Goal: Transaction & Acquisition: Obtain resource

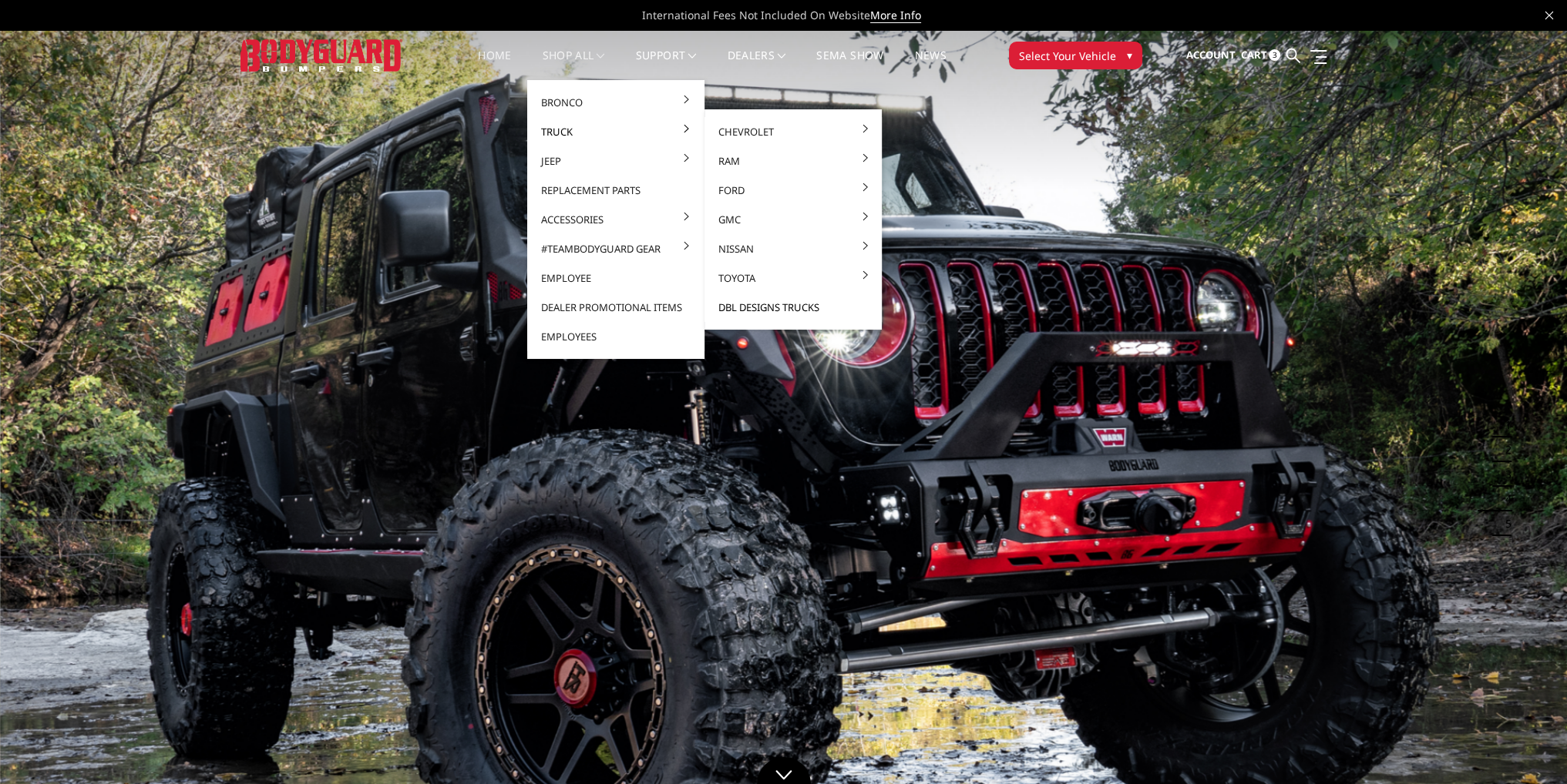
click at [801, 309] on link "DBL Designs Trucks" at bounding box center [793, 307] width 165 height 29
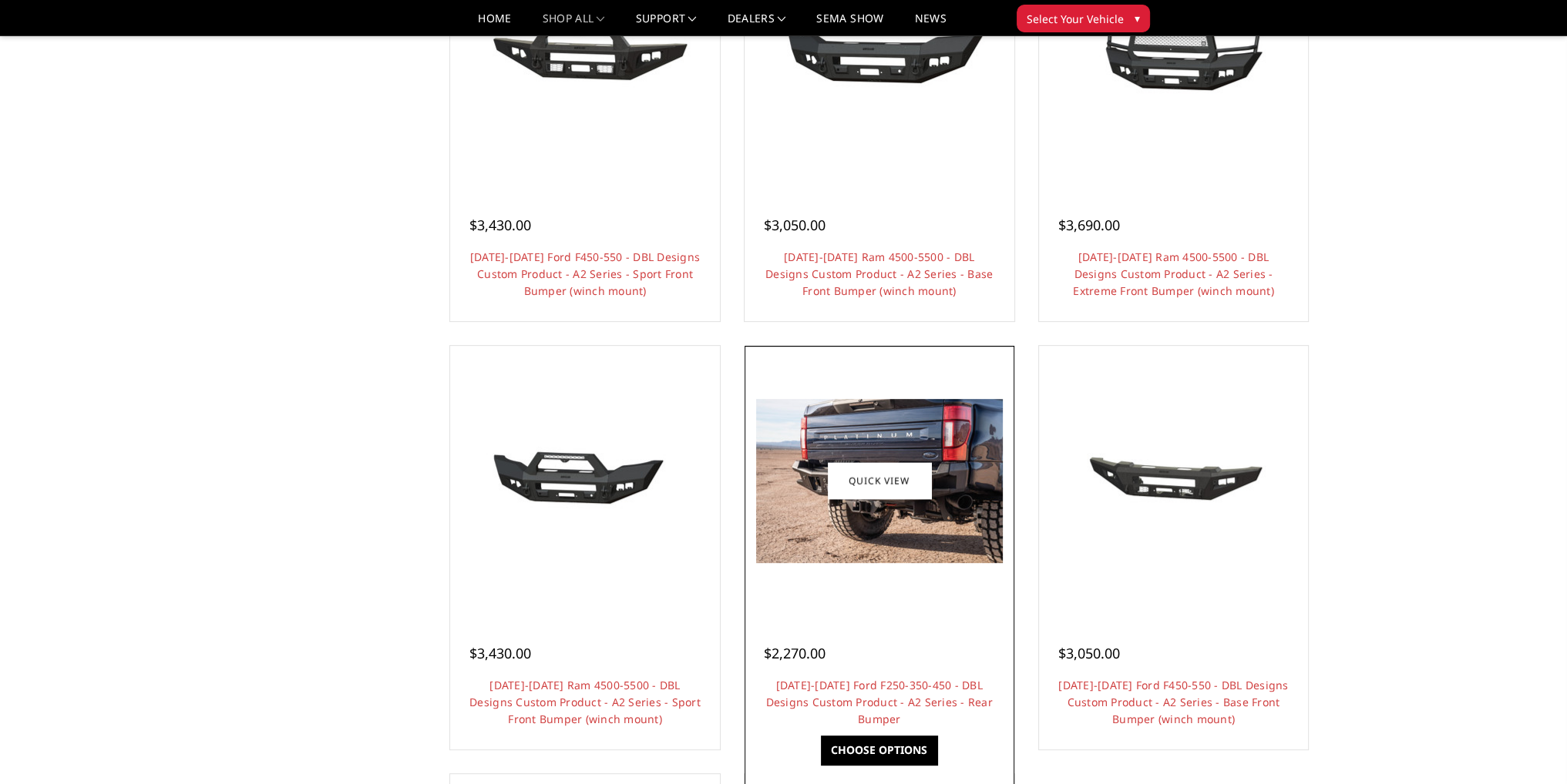
scroll to position [1079, 0]
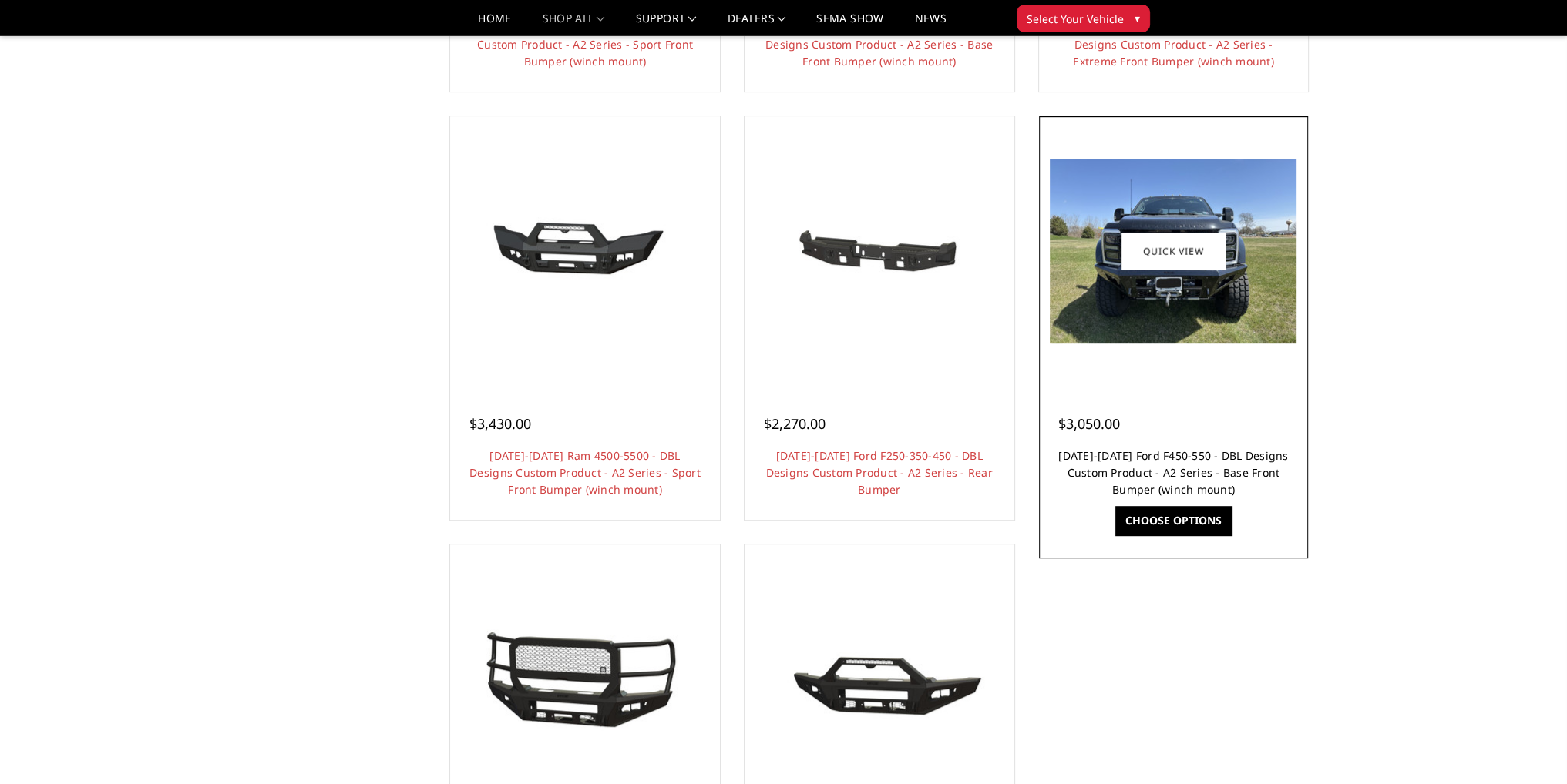
click at [1169, 466] on link "2023-2025 Ford F450-550 - DBL Designs Custom Product - A2 Series - Base Front B…" at bounding box center [1173, 473] width 229 height 48
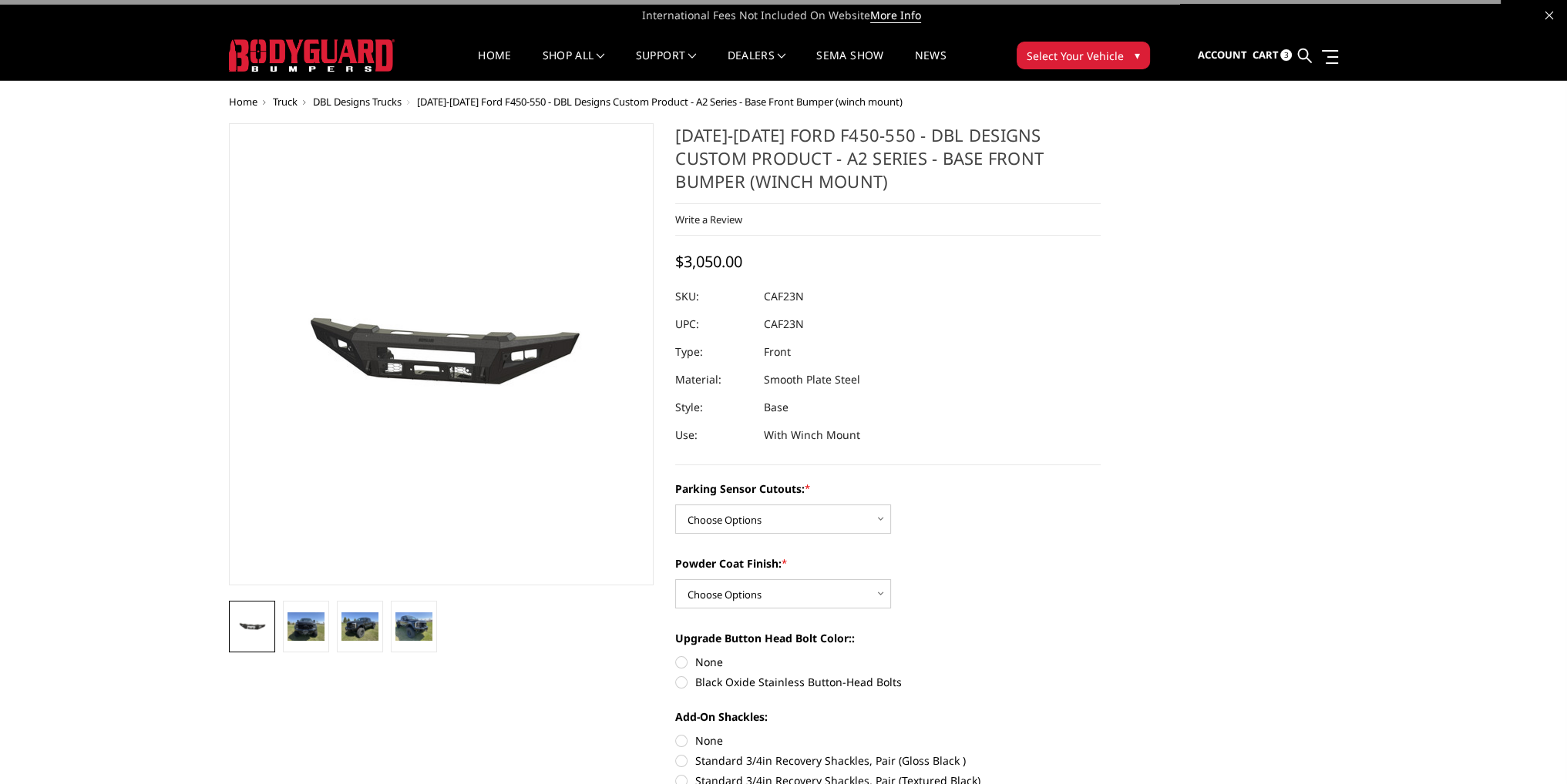
click at [481, 404] on figure at bounding box center [441, 354] width 425 height 462
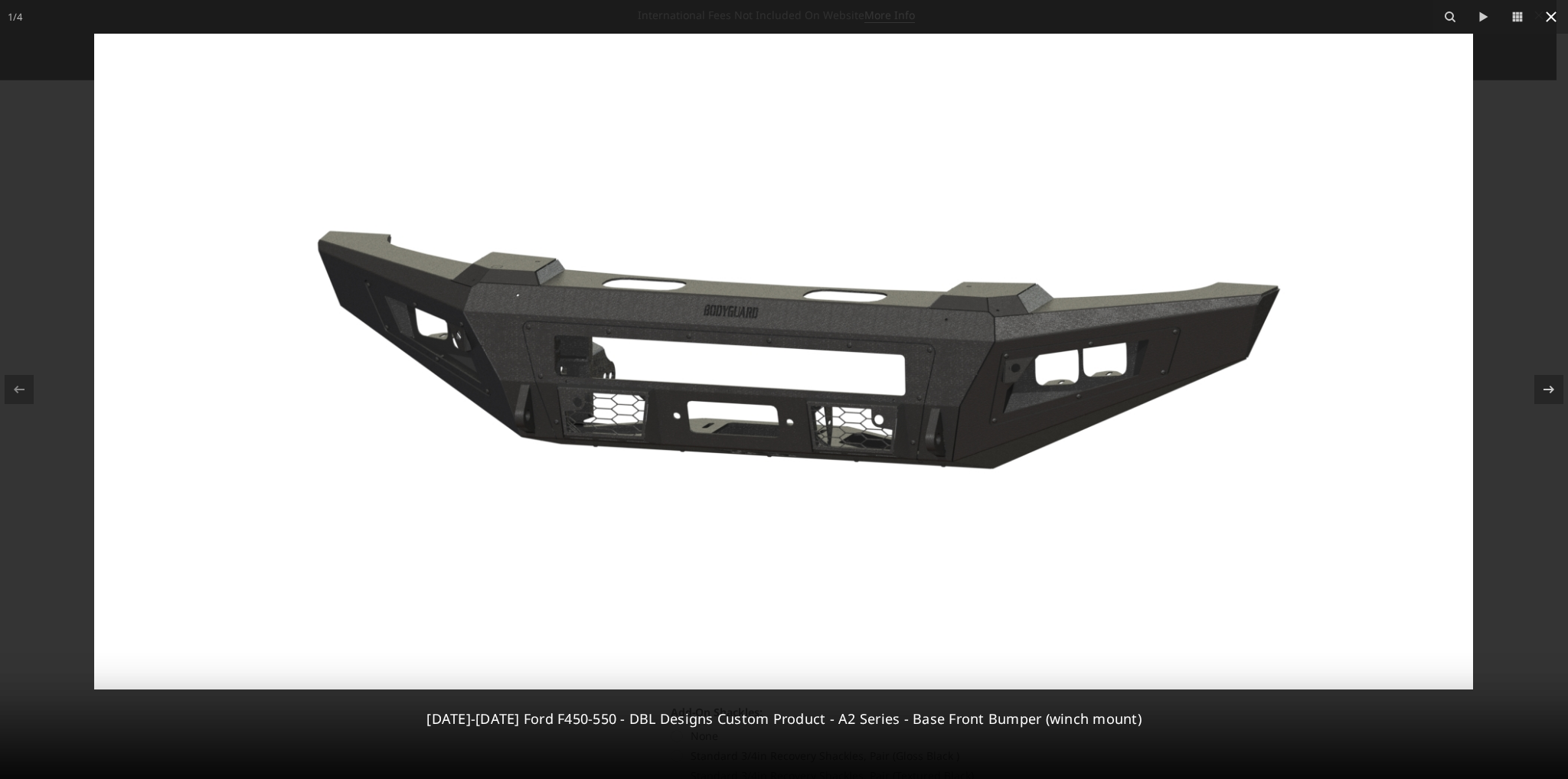
click at [1554, 19] on icon at bounding box center [1551, 17] width 11 height 11
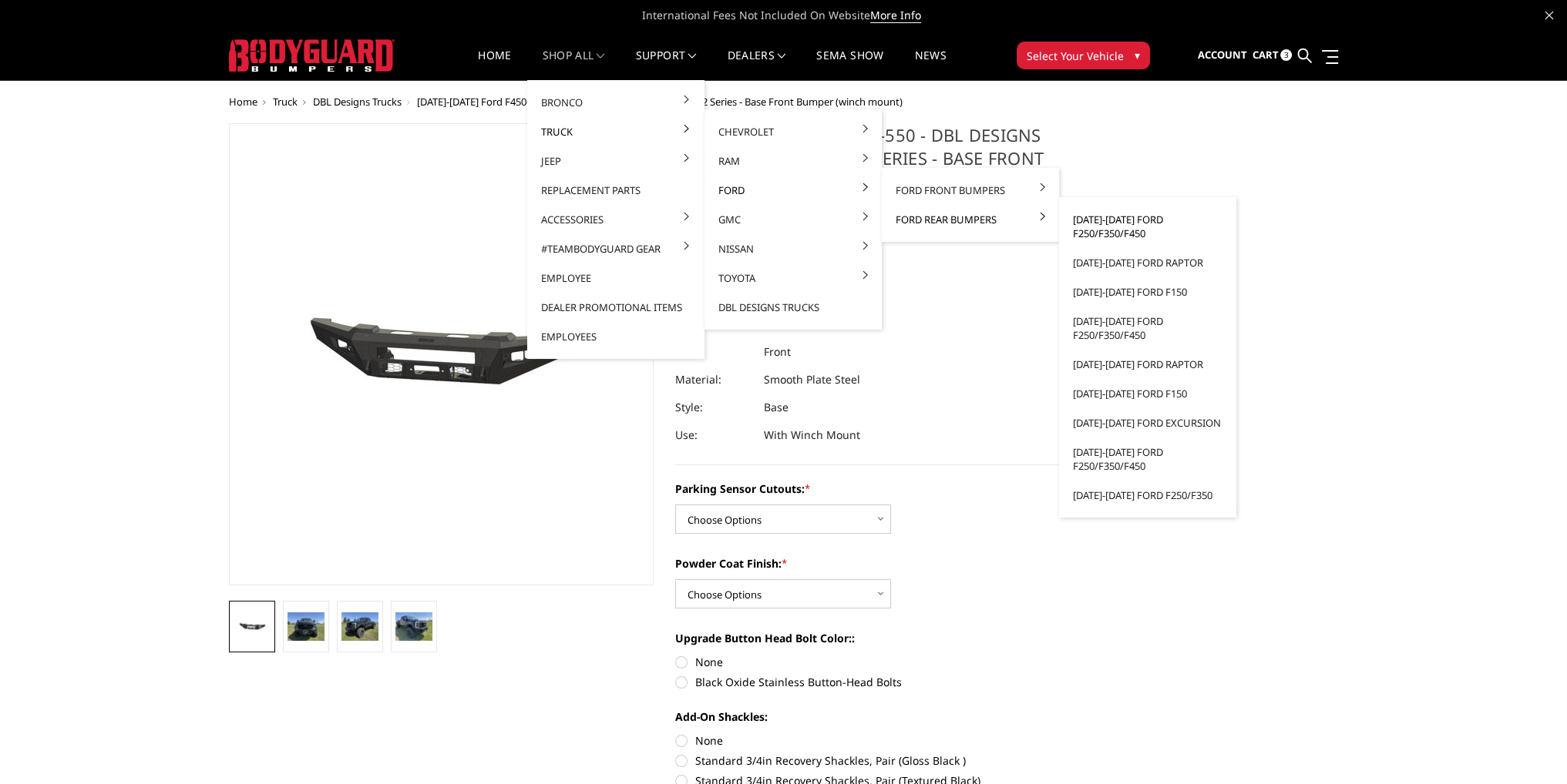
click at [1110, 223] on link "[DATE]-[DATE] Ford F250/F350/F450" at bounding box center [1147, 227] width 165 height 43
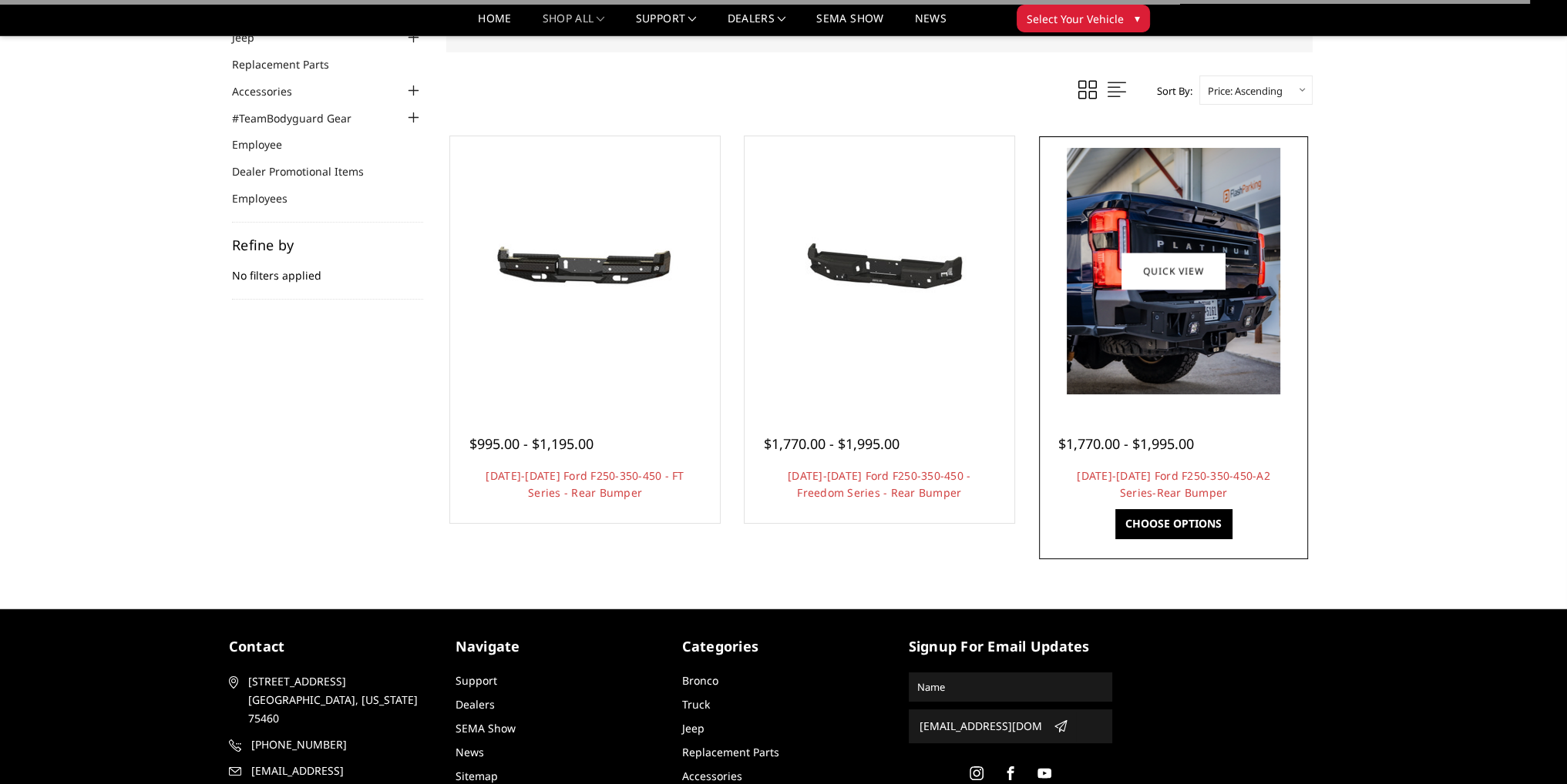
scroll to position [154, 0]
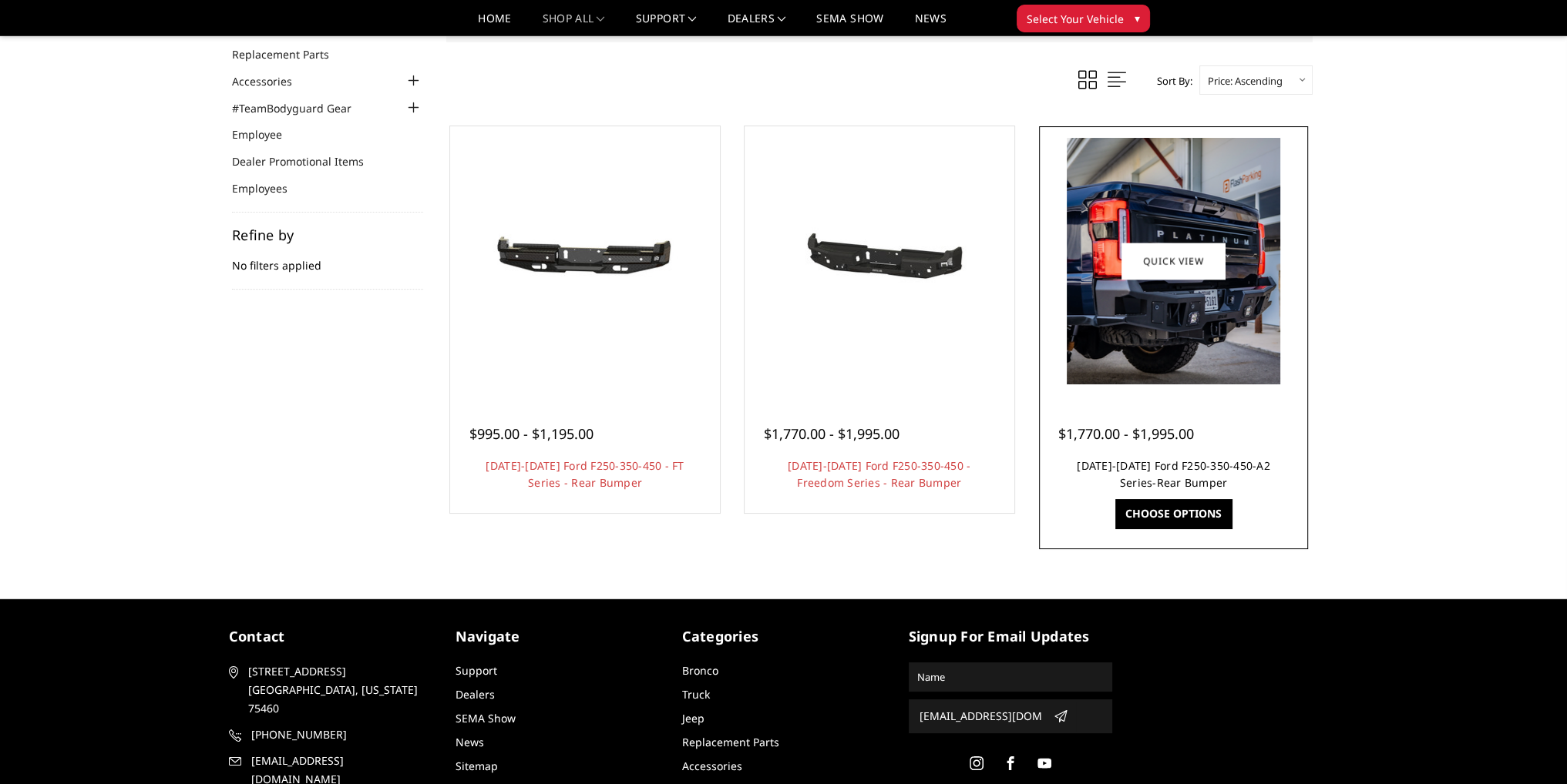
click at [1159, 466] on link "2023-2025 Ford F250-350-450-A2 Series-Rear Bumper" at bounding box center [1172, 475] width 193 height 32
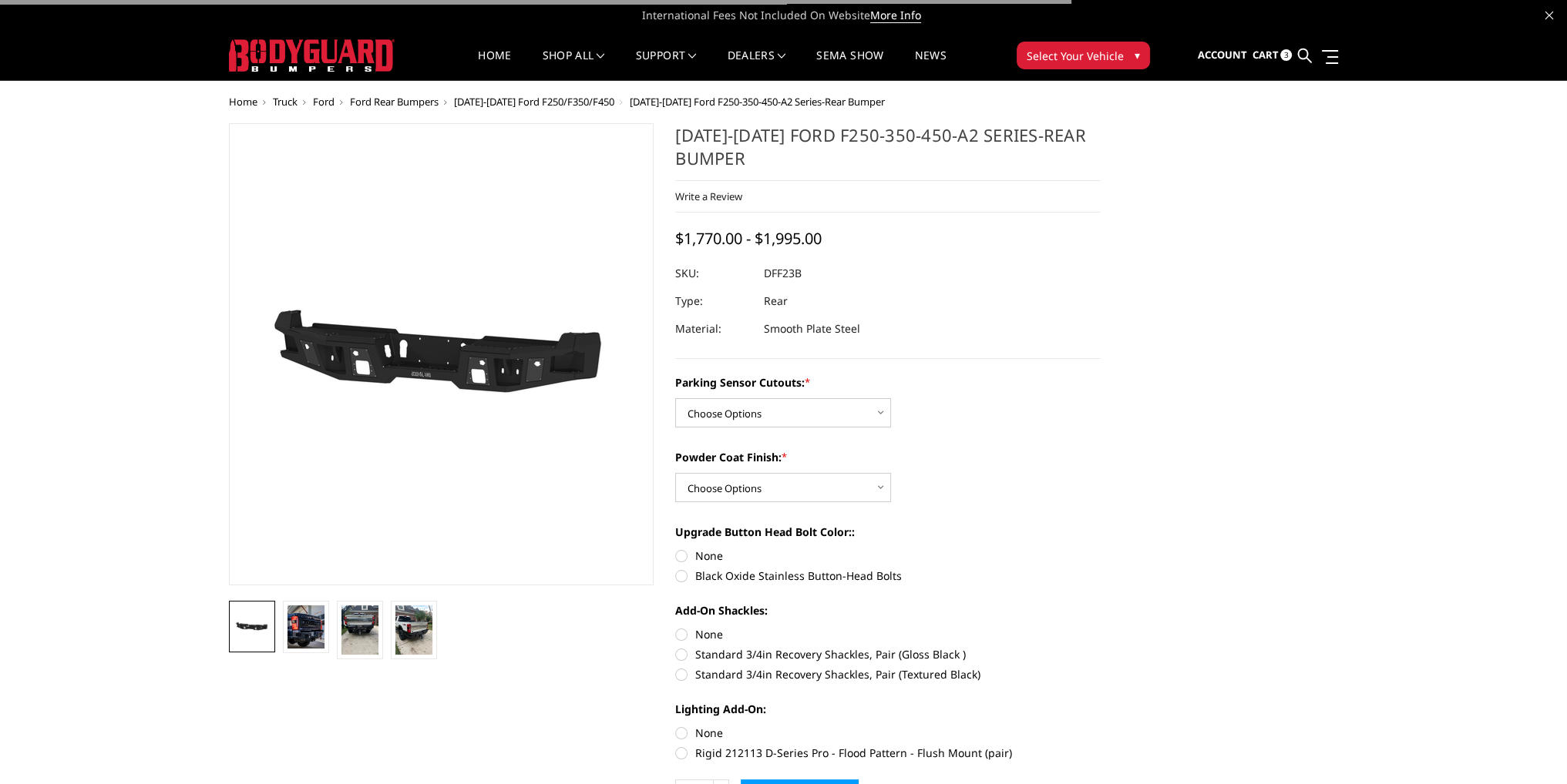
click at [488, 337] on img at bounding box center [381, 359] width 987 height 555
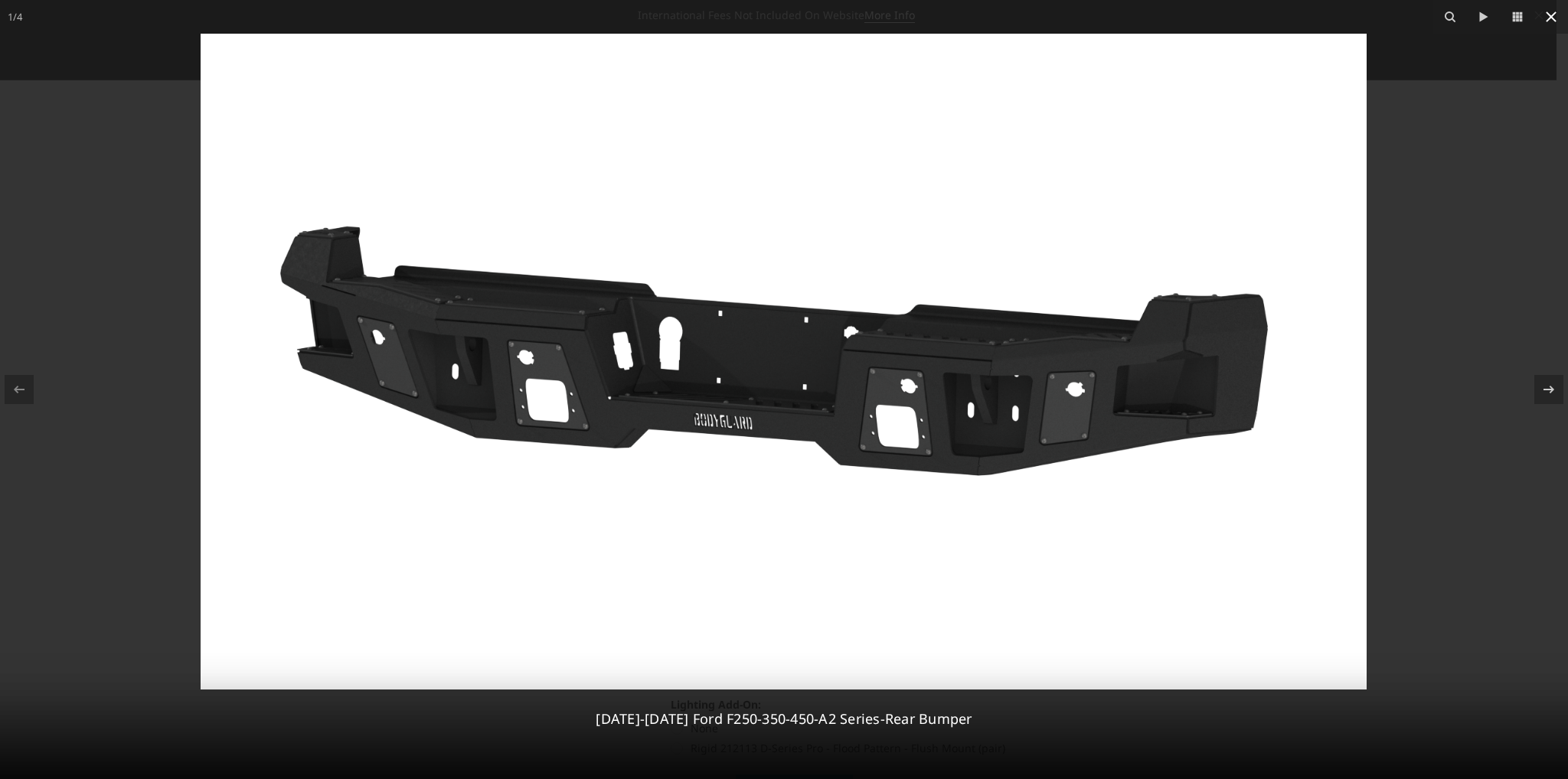
click at [1550, 16] on icon at bounding box center [1551, 17] width 11 height 11
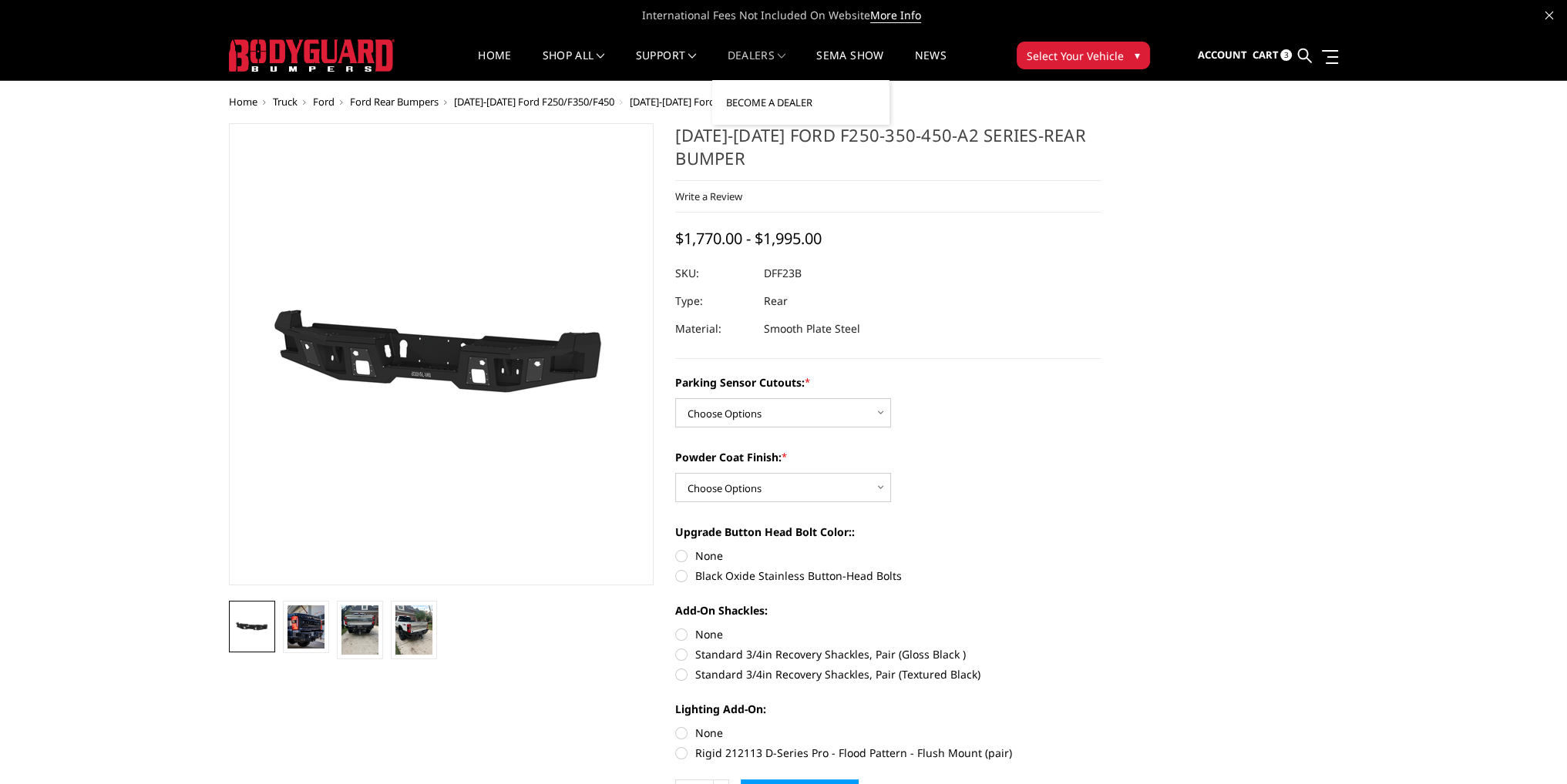
click at [756, 104] on link "Become a Dealer" at bounding box center [800, 102] width 165 height 29
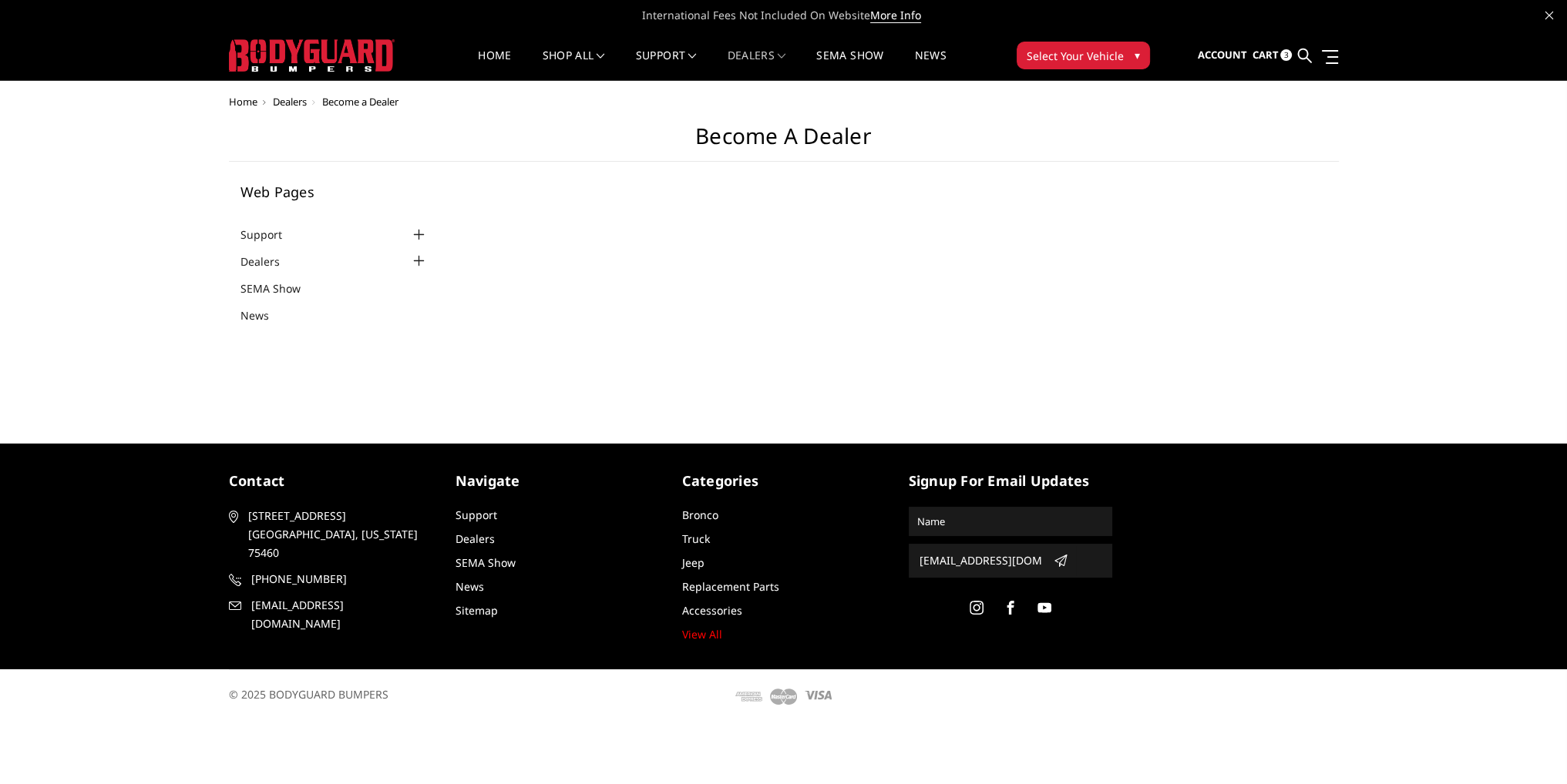
select select "US"
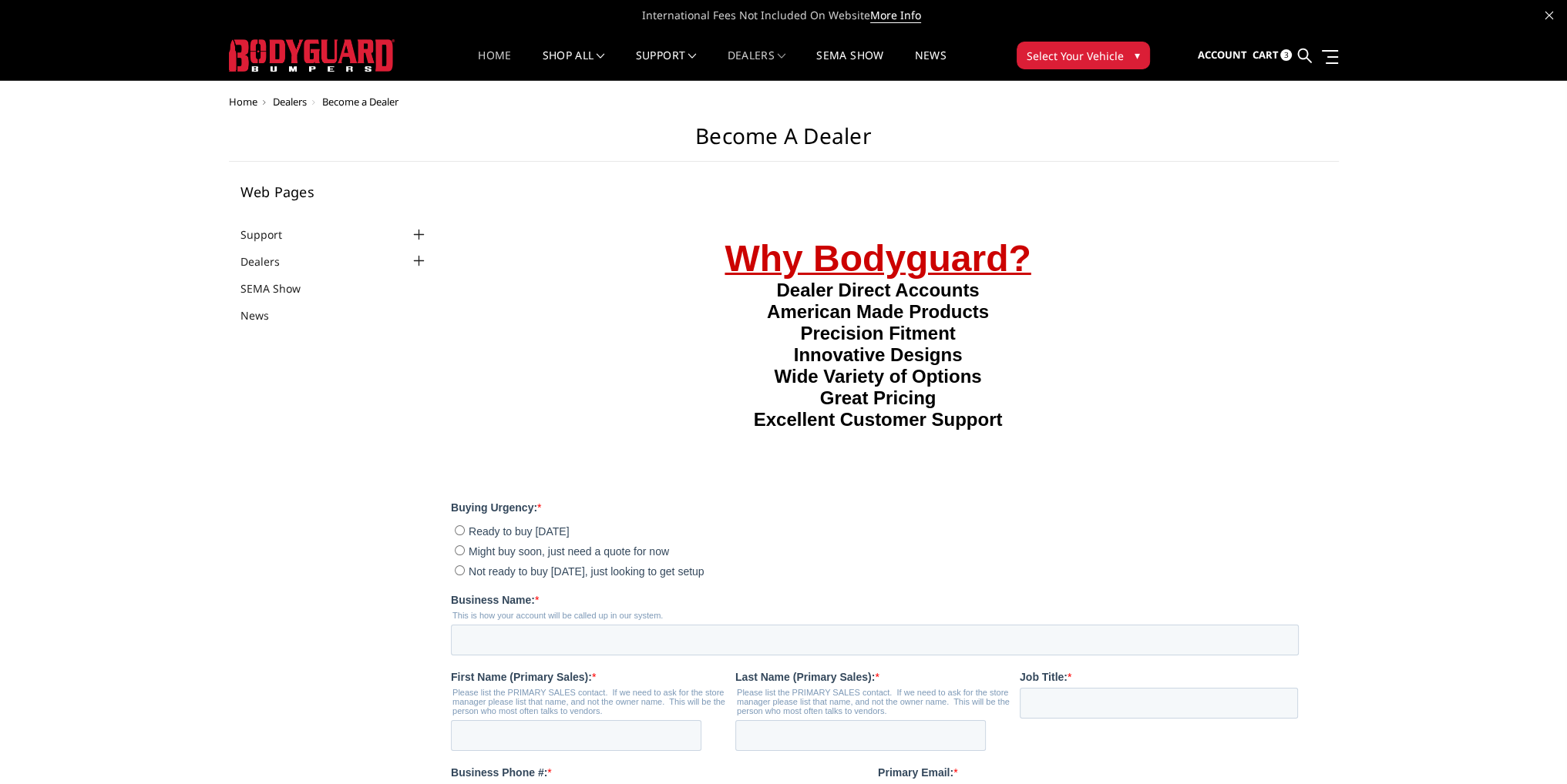
click at [478, 62] on link "Home" at bounding box center [494, 65] width 34 height 30
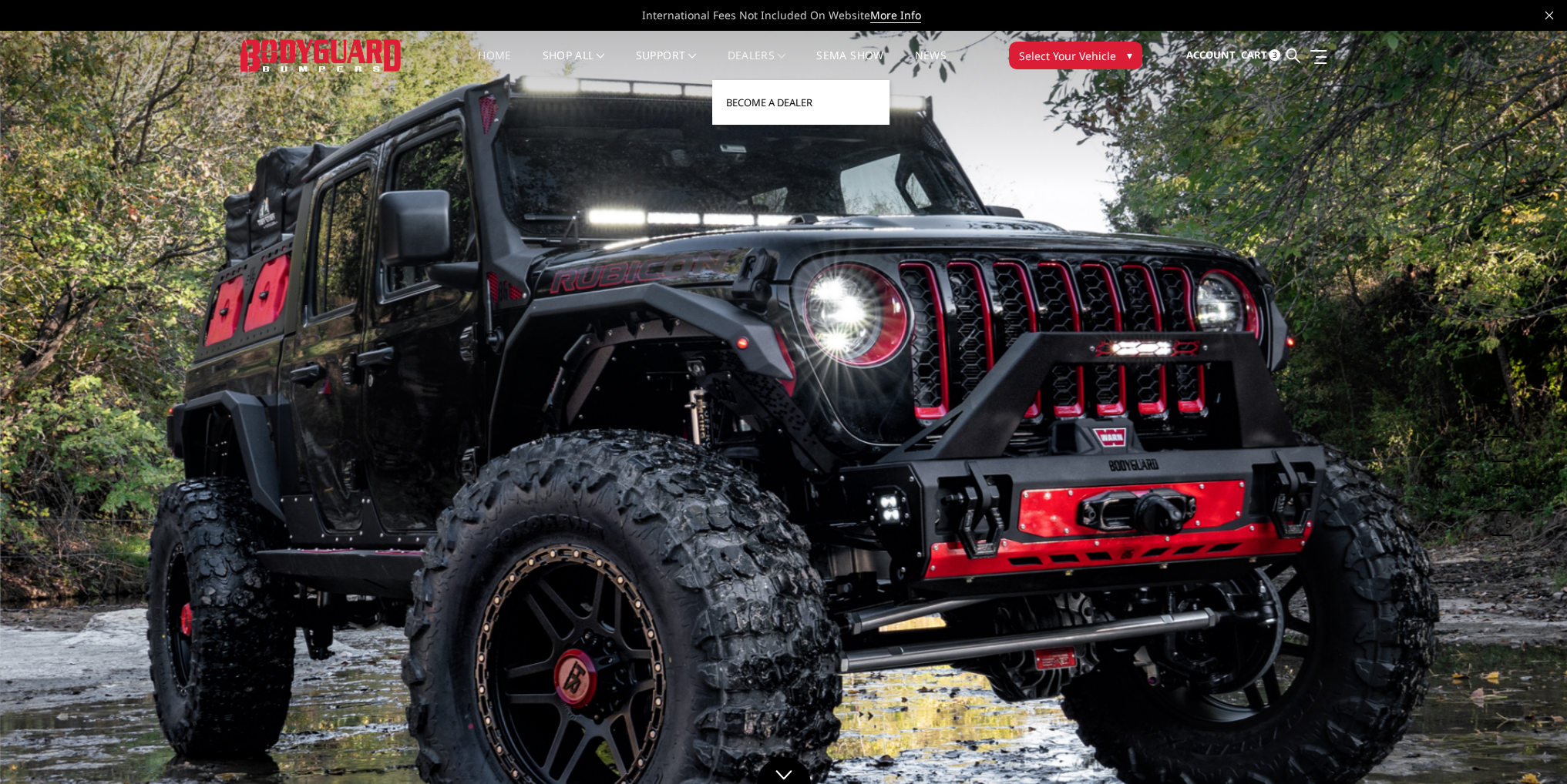
click at [749, 95] on link "Become a Dealer" at bounding box center [800, 102] width 165 height 29
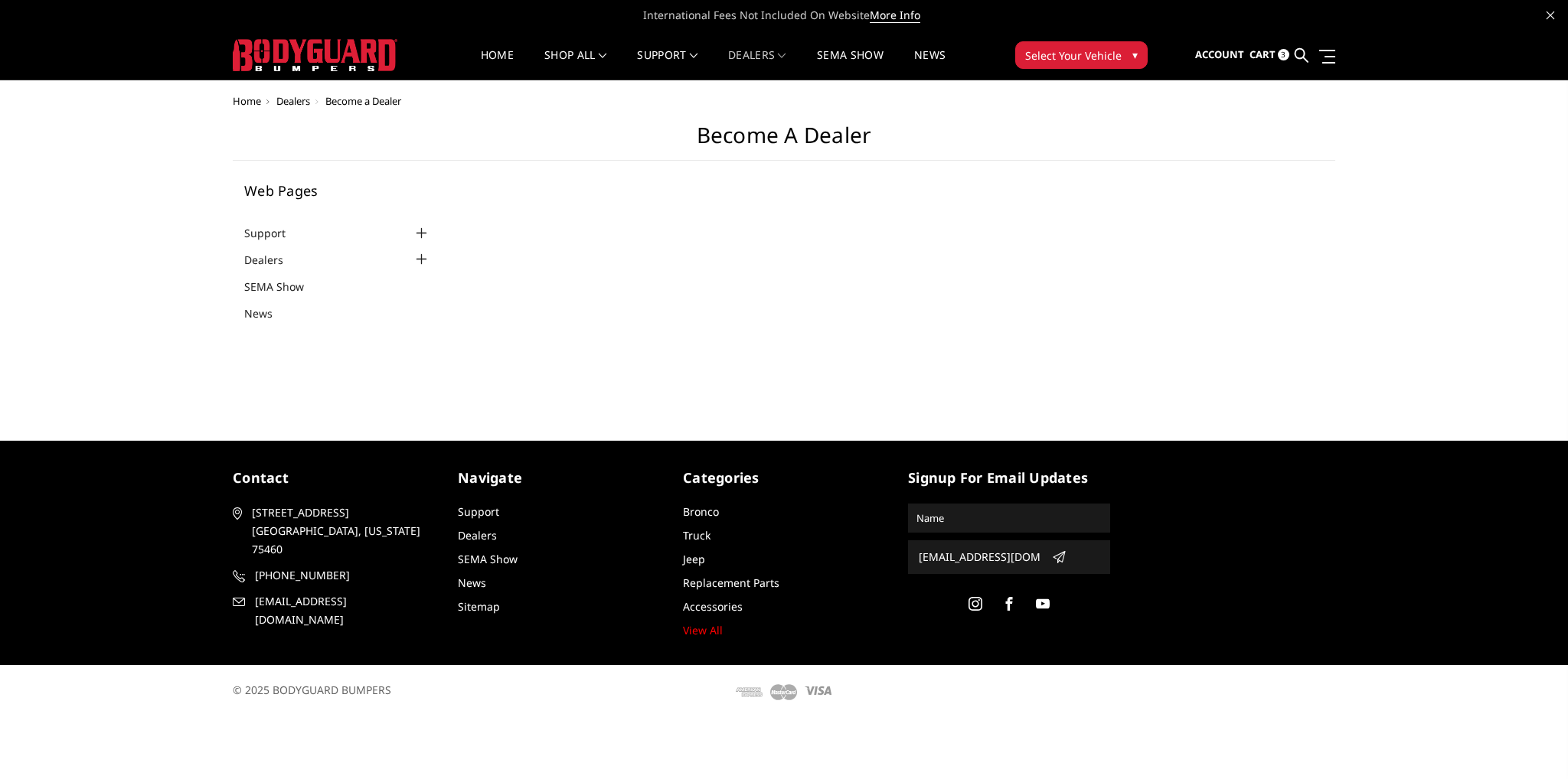
select select "US"
